Goal: Information Seeking & Learning: Learn about a topic

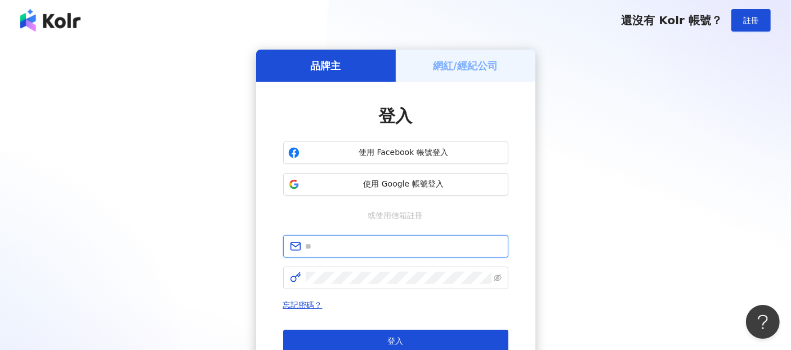
drag, startPoint x: 327, startPoint y: 247, endPoint x: 329, endPoint y: 255, distance: 7.8
click at [327, 247] on input "text" at bounding box center [404, 246] width 196 height 12
paste input "**********"
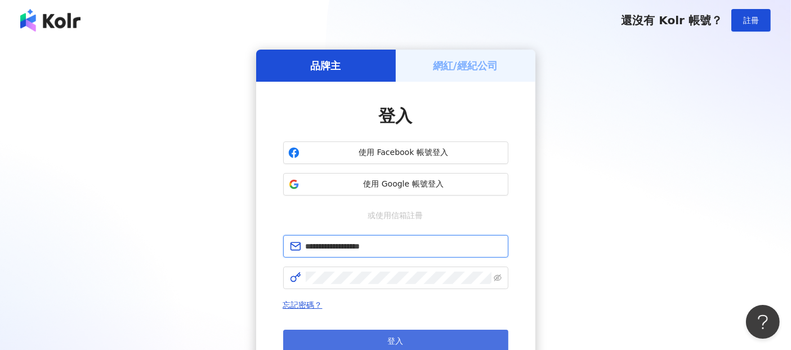
type input "**********"
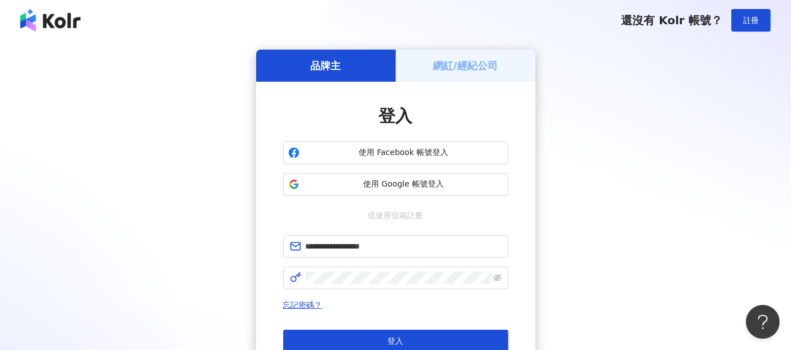
click at [515, 251] on div "**********" at bounding box center [395, 239] width 279 height 315
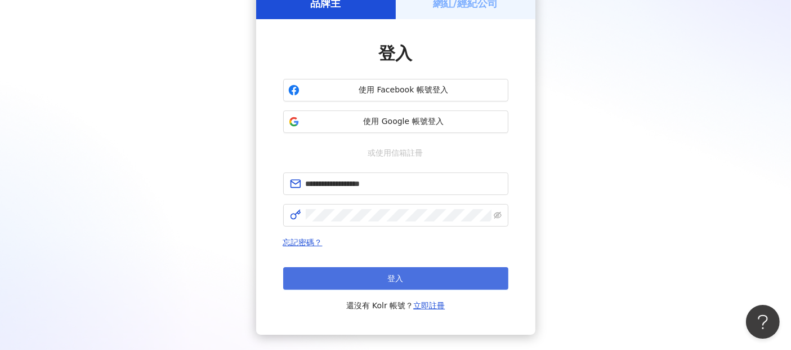
click at [418, 275] on button "登入" at bounding box center [395, 278] width 225 height 23
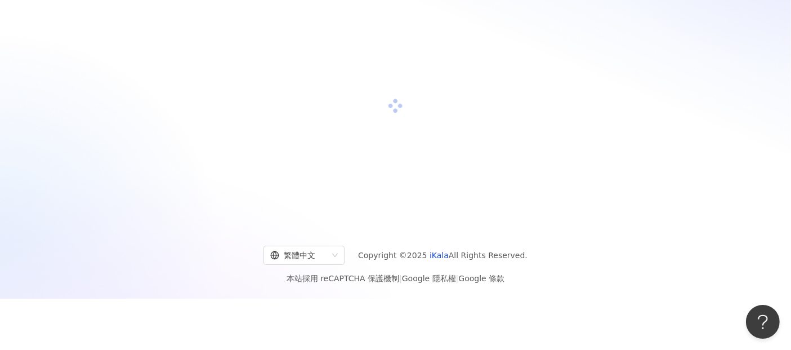
scroll to position [63, 0]
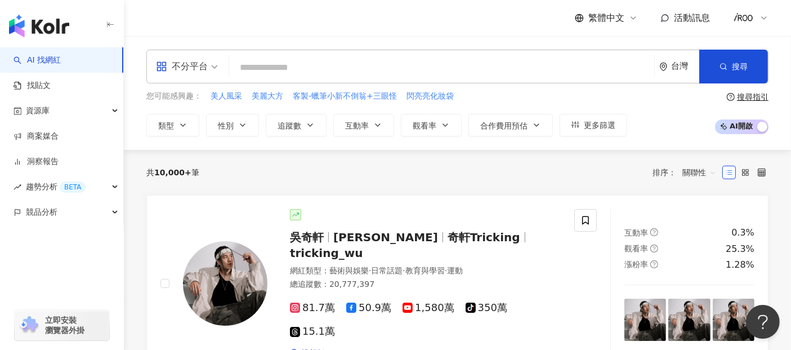
click at [257, 68] on input "search" at bounding box center [442, 67] width 416 height 21
paste input "**********"
type input "**********"
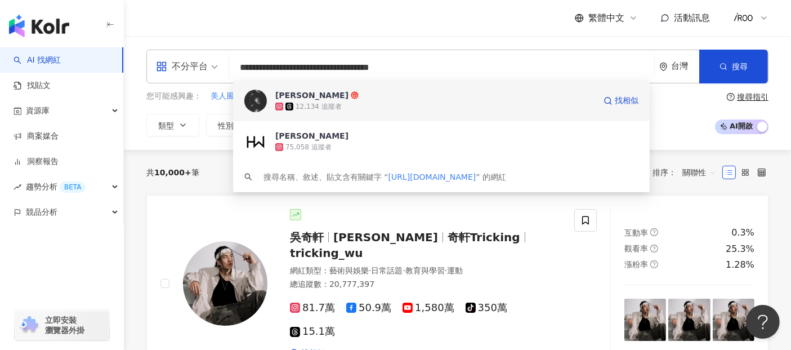
click at [339, 101] on div "12,134 追蹤者" at bounding box center [435, 106] width 320 height 11
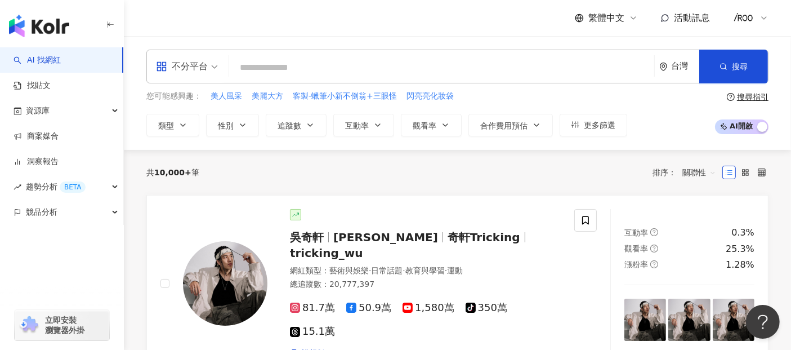
click at [328, 75] on input "search" at bounding box center [442, 67] width 416 height 21
click at [337, 66] on input "search" at bounding box center [442, 67] width 416 height 21
paste input "**********"
type input "**********"
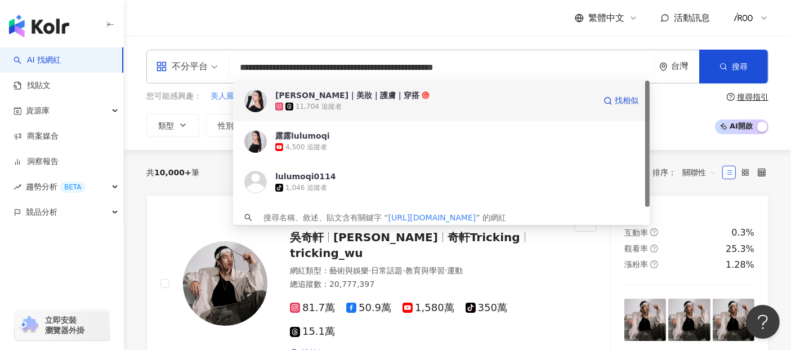
click at [314, 102] on div "11,704 追蹤者" at bounding box center [319, 107] width 46 height 10
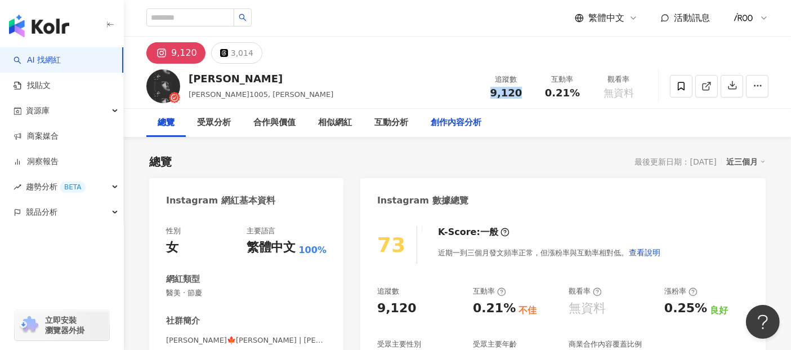
drag, startPoint x: 491, startPoint y: 93, endPoint x: 483, endPoint y: 134, distance: 41.3
click at [527, 97] on div "9,120" at bounding box center [506, 92] width 43 height 11
copy span "9,120"
drag, startPoint x: 538, startPoint y: 91, endPoint x: 585, endPoint y: 96, distance: 46.5
click at [585, 96] on div "互動率 0.21%" at bounding box center [563, 86] width 56 height 24
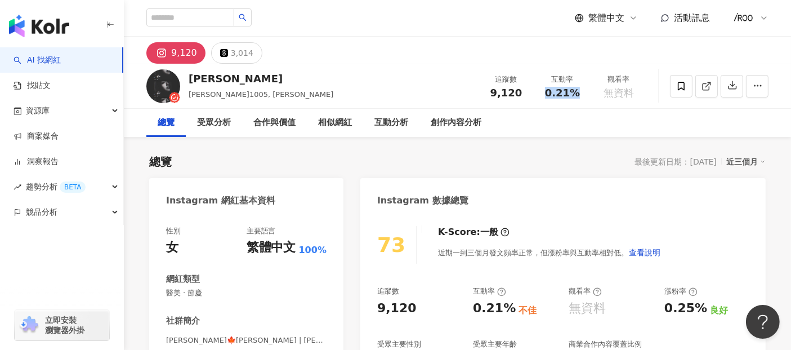
copy span "0.21%"
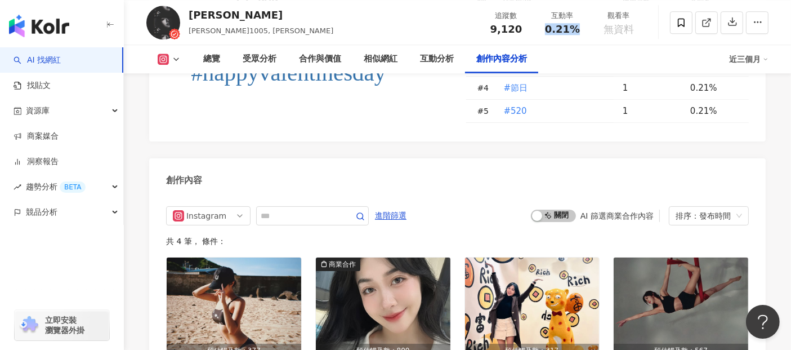
scroll to position [3012, 0]
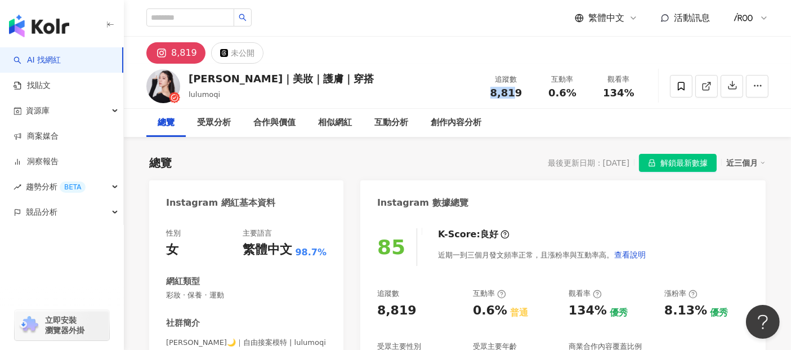
drag, startPoint x: 491, startPoint y: 92, endPoint x: 518, endPoint y: 91, distance: 27.6
click at [520, 91] on div "8,819" at bounding box center [506, 92] width 43 height 11
copy span "8,819"
drag, startPoint x: 549, startPoint y: 92, endPoint x: 577, endPoint y: 92, distance: 28.7
click at [577, 92] on div "0.6%" at bounding box center [562, 92] width 43 height 11
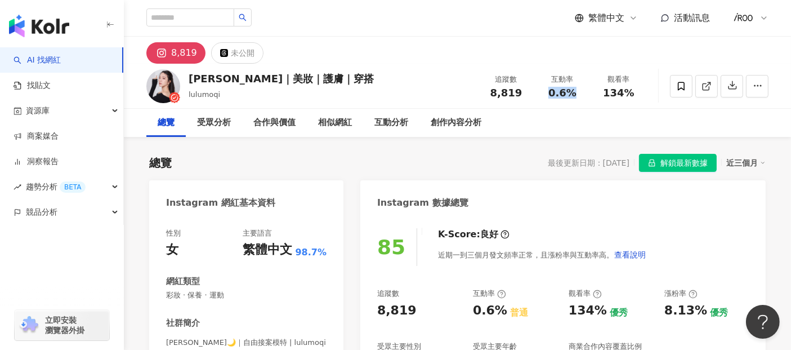
copy span "0.6%"
click at [622, 99] on span "134%" at bounding box center [619, 92] width 32 height 11
drag, startPoint x: 607, startPoint y: 96, endPoint x: 643, endPoint y: 96, distance: 36.0
click at [643, 96] on div "觀看率 134%" at bounding box center [619, 86] width 56 height 24
copy span "134%"
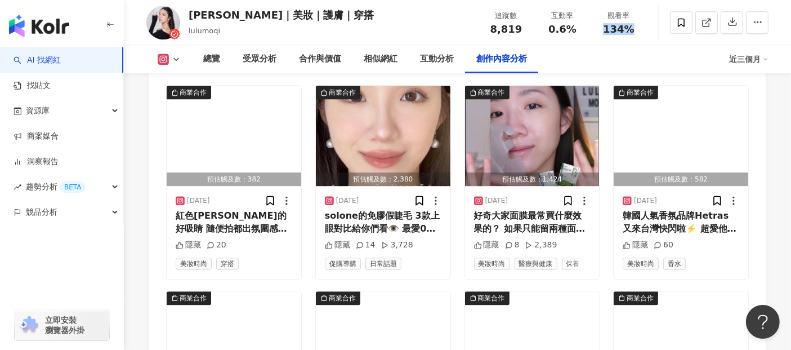
scroll to position [3191, 0]
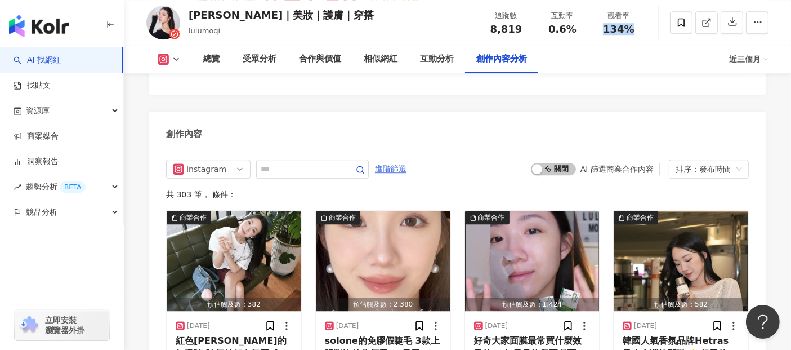
click at [407, 160] on span "進階篩選" at bounding box center [391, 169] width 32 height 18
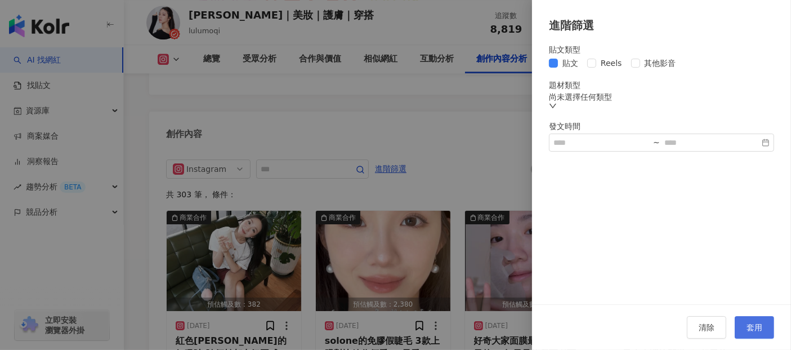
click at [754, 323] on span "套用" at bounding box center [755, 327] width 16 height 9
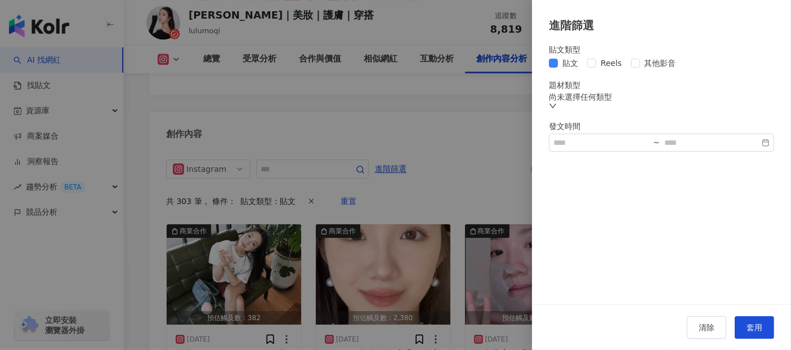
scroll to position [3177, 0]
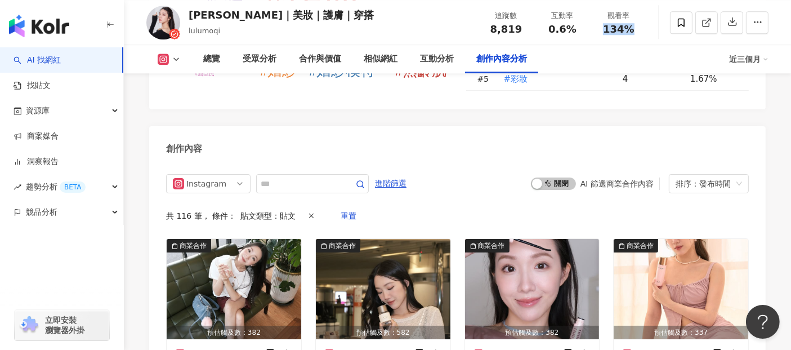
click at [553, 177] on span "啟動 關閉" at bounding box center [553, 183] width 45 height 12
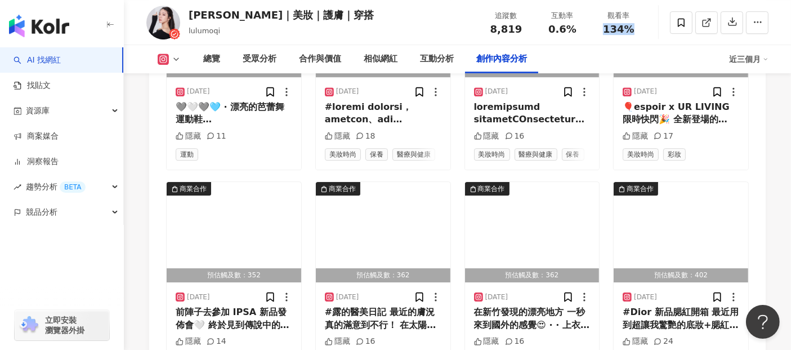
scroll to position [3677, 0]
